Goal: Check status: Check status

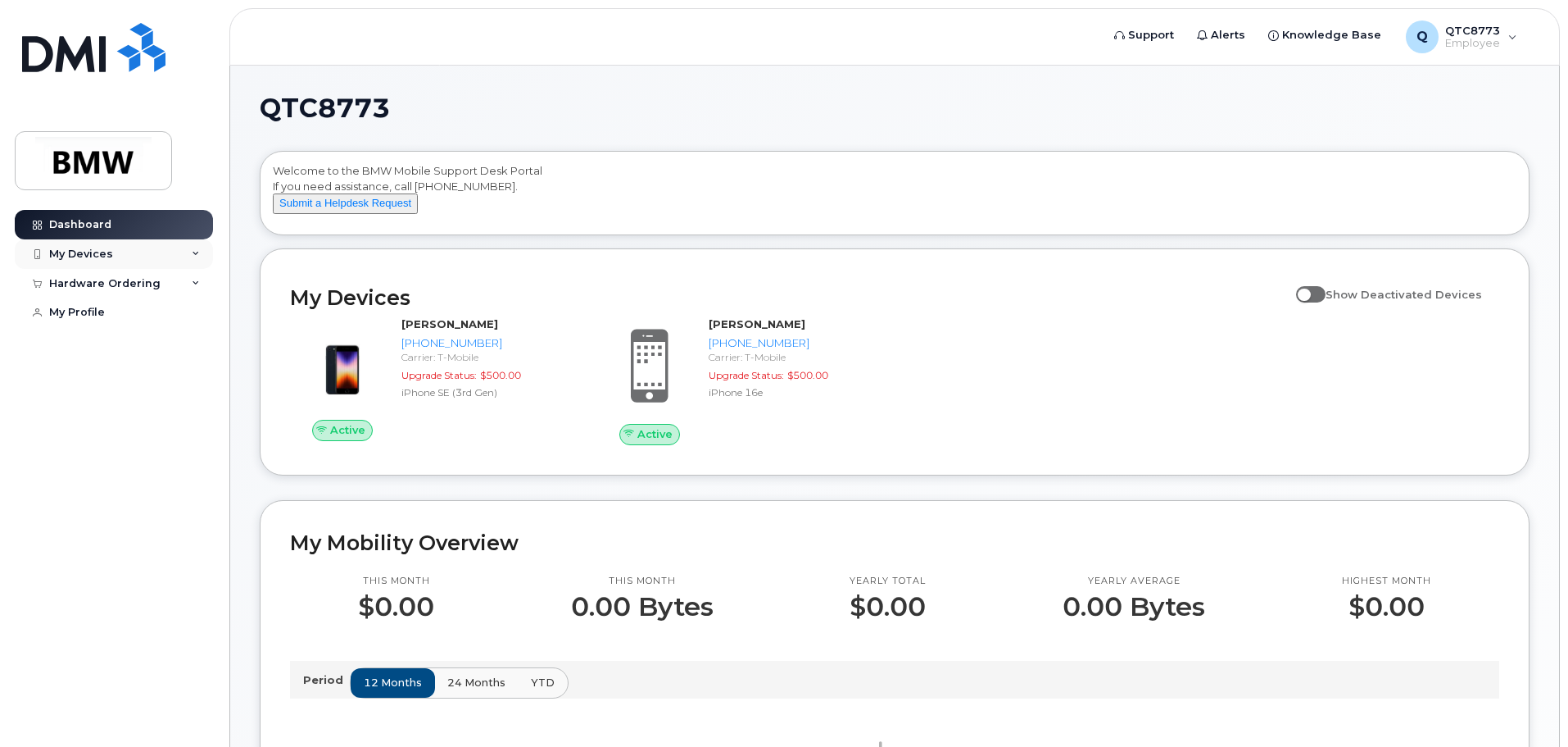
click at [115, 250] on div "My Devices" at bounding box center [114, 253] width 199 height 29
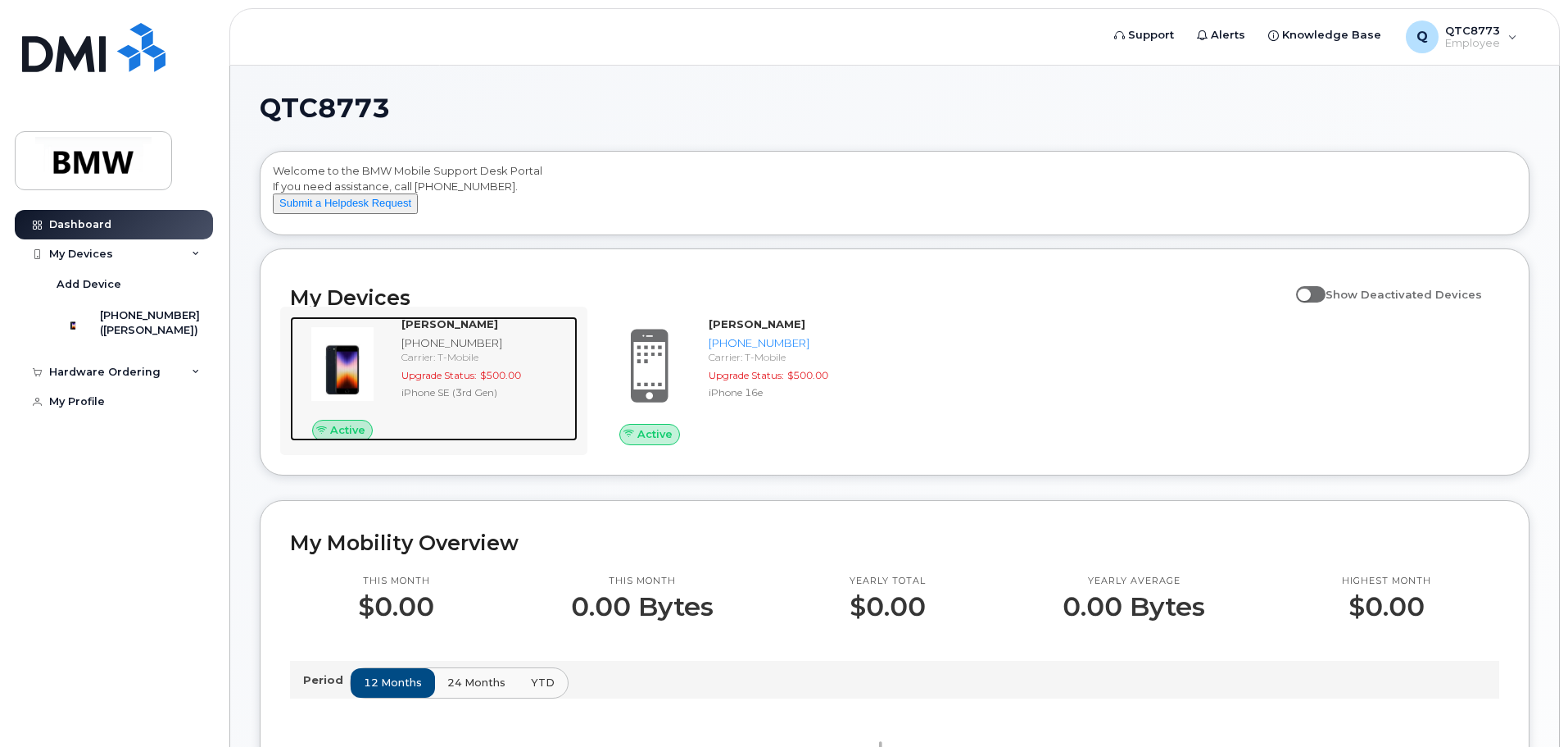
click at [481, 425] on div "Gunnar Harris 864-765-4833 Carrier: T-Mobile Upgrade Status: $500.00 iPhone SE …" at bounding box center [486, 379] width 183 height 125
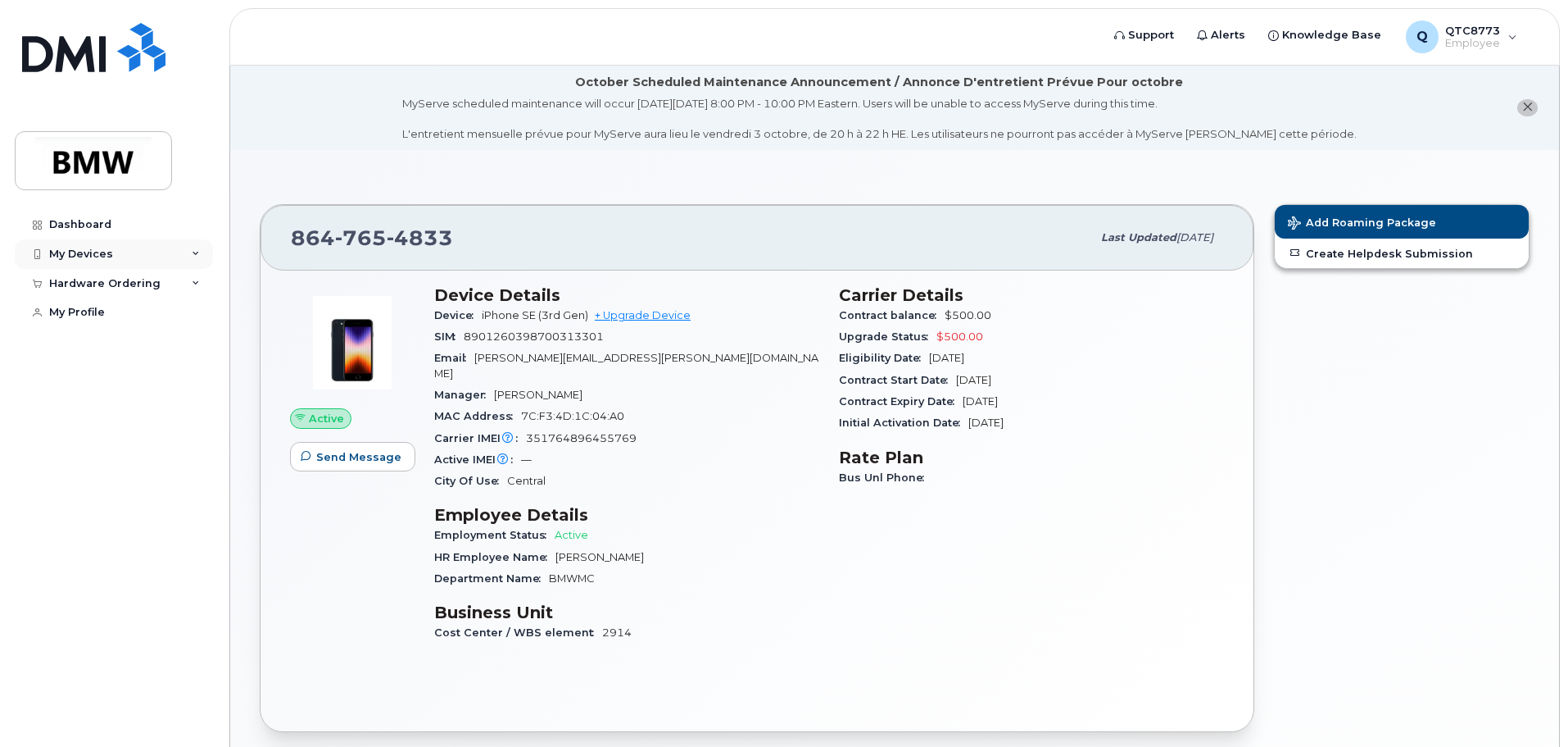
click at [117, 245] on div "My Devices" at bounding box center [114, 253] width 199 height 29
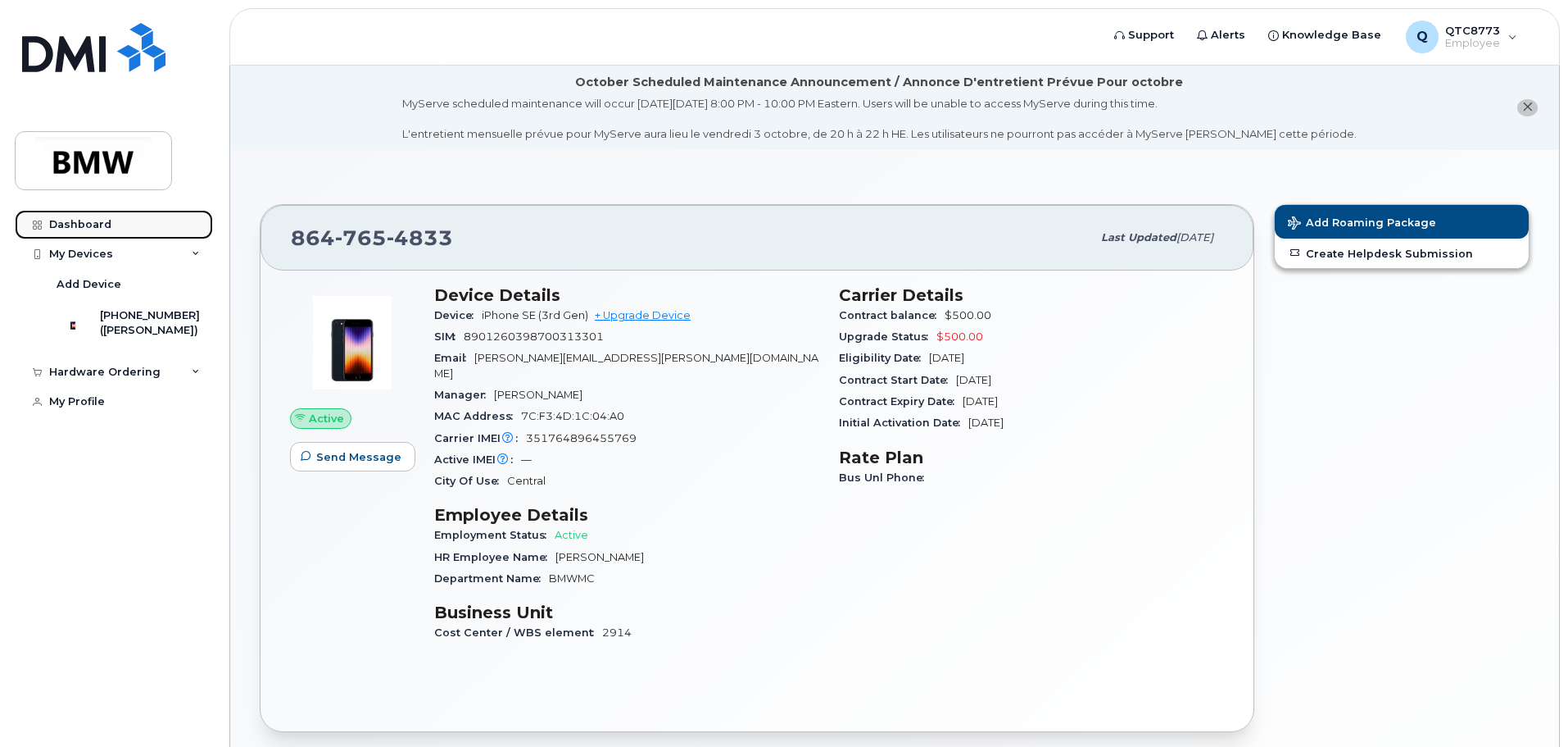
click at [80, 226] on div "Dashboard" at bounding box center [80, 225] width 62 height 13
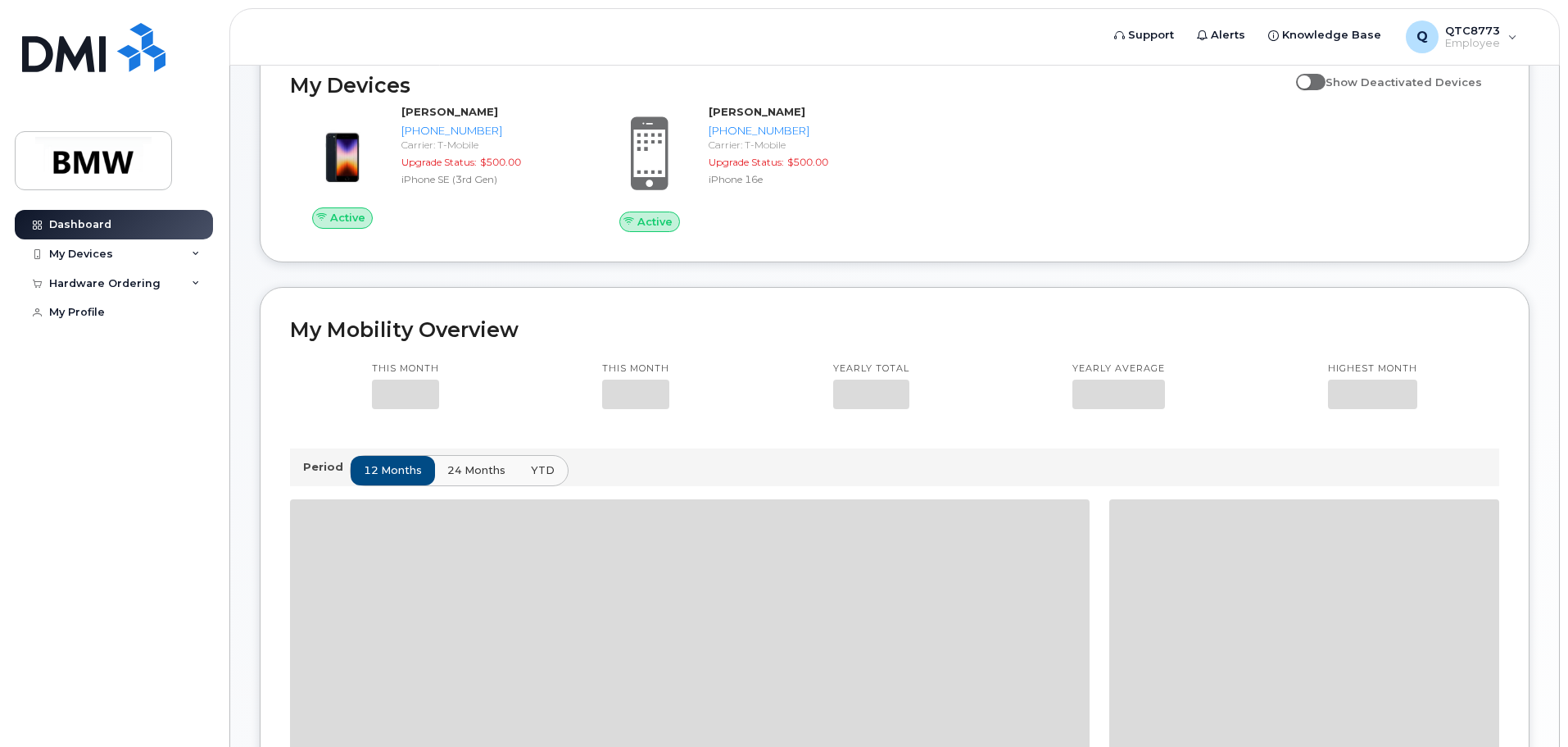
scroll to position [228, 0]
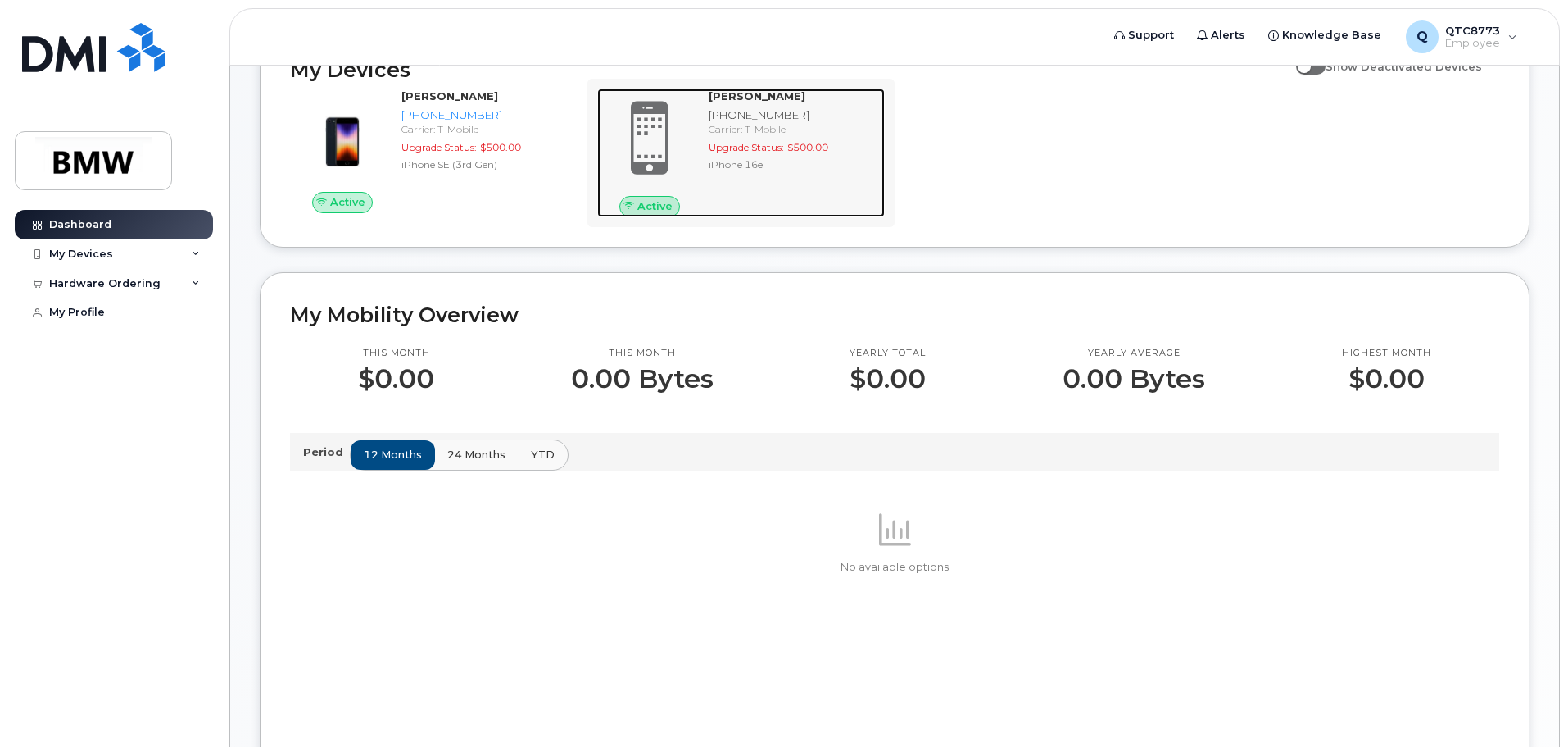
click at [757, 102] on strong "[PERSON_NAME]" at bounding box center [757, 96] width 96 height 13
